Goal: Information Seeking & Learning: Learn about a topic

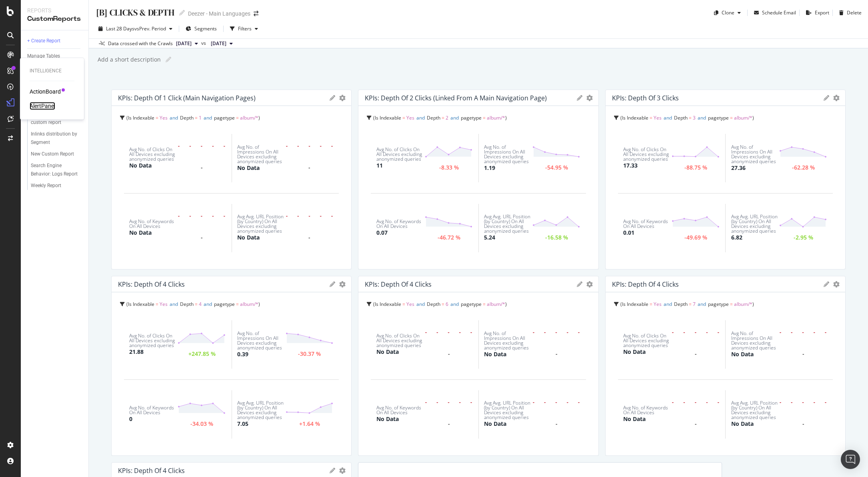
click at [52, 106] on div "AlertPanel" at bounding box center [43, 106] width 26 height 8
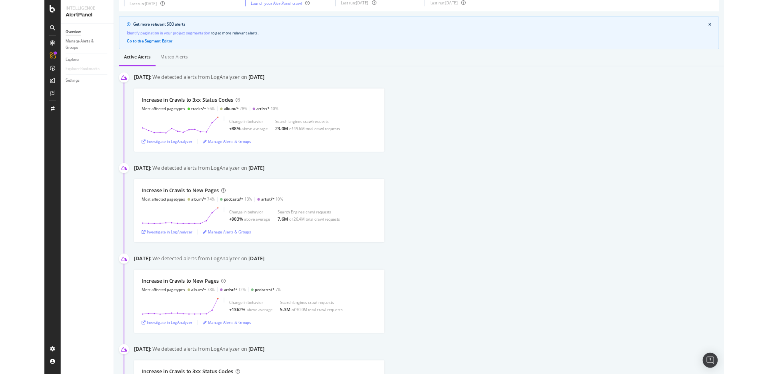
scroll to position [45, 0]
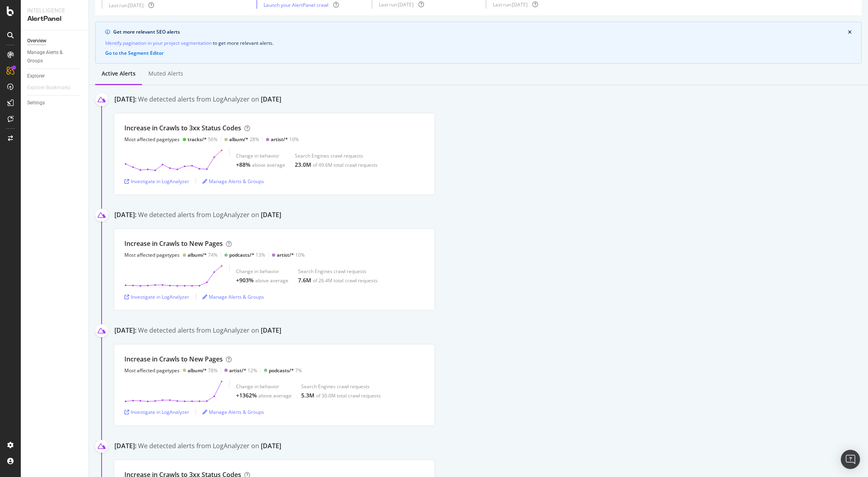
click at [814, 177] on div "Increase in Crawls to 3xx Status Codes Most affected pagetypes tracks/* 56% alb…" at bounding box center [491, 154] width 754 height 81
click at [164, 182] on div "Investigate in LogAnalyzer" at bounding box center [156, 181] width 65 height 7
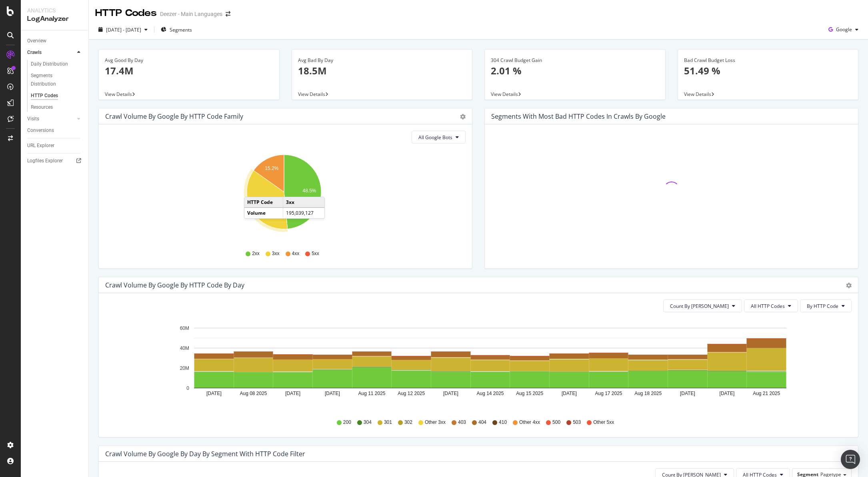
click at [252, 189] on icon "A chart." at bounding box center [267, 200] width 41 height 59
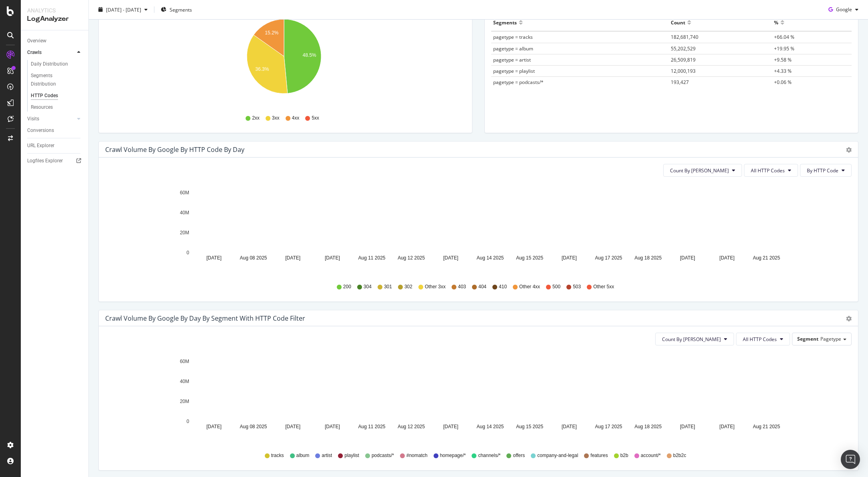
scroll to position [170, 0]
